Goal: Check status: Check status

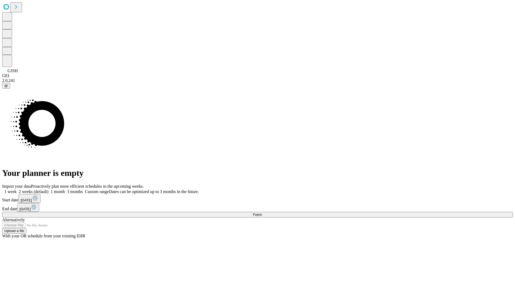
click at [262, 212] on span "Fetch" at bounding box center [257, 214] width 9 height 4
